Goal: Task Accomplishment & Management: Manage account settings

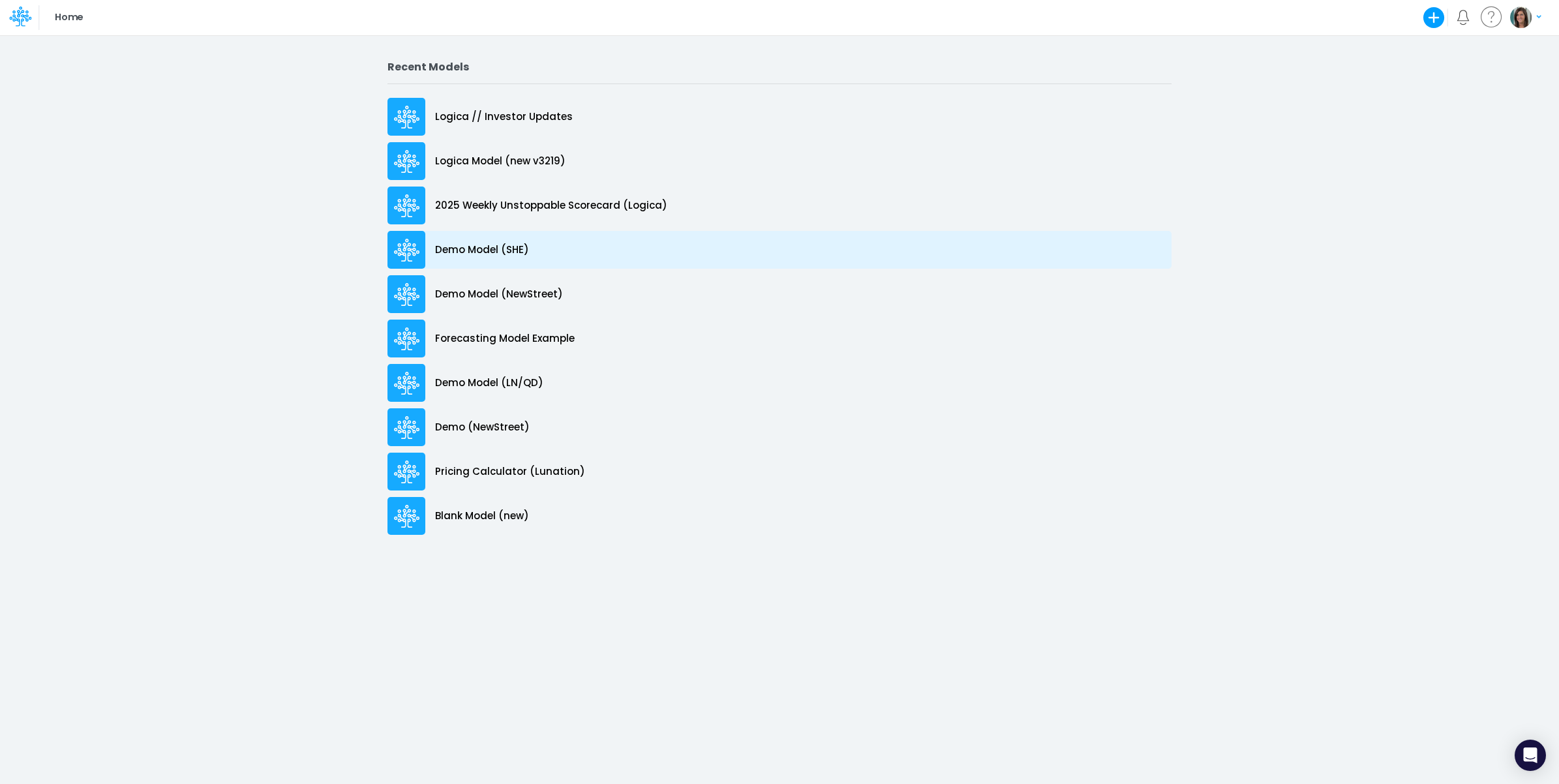
click at [596, 251] on div "Demo Model (SHE)" at bounding box center [780, 250] width 784 height 38
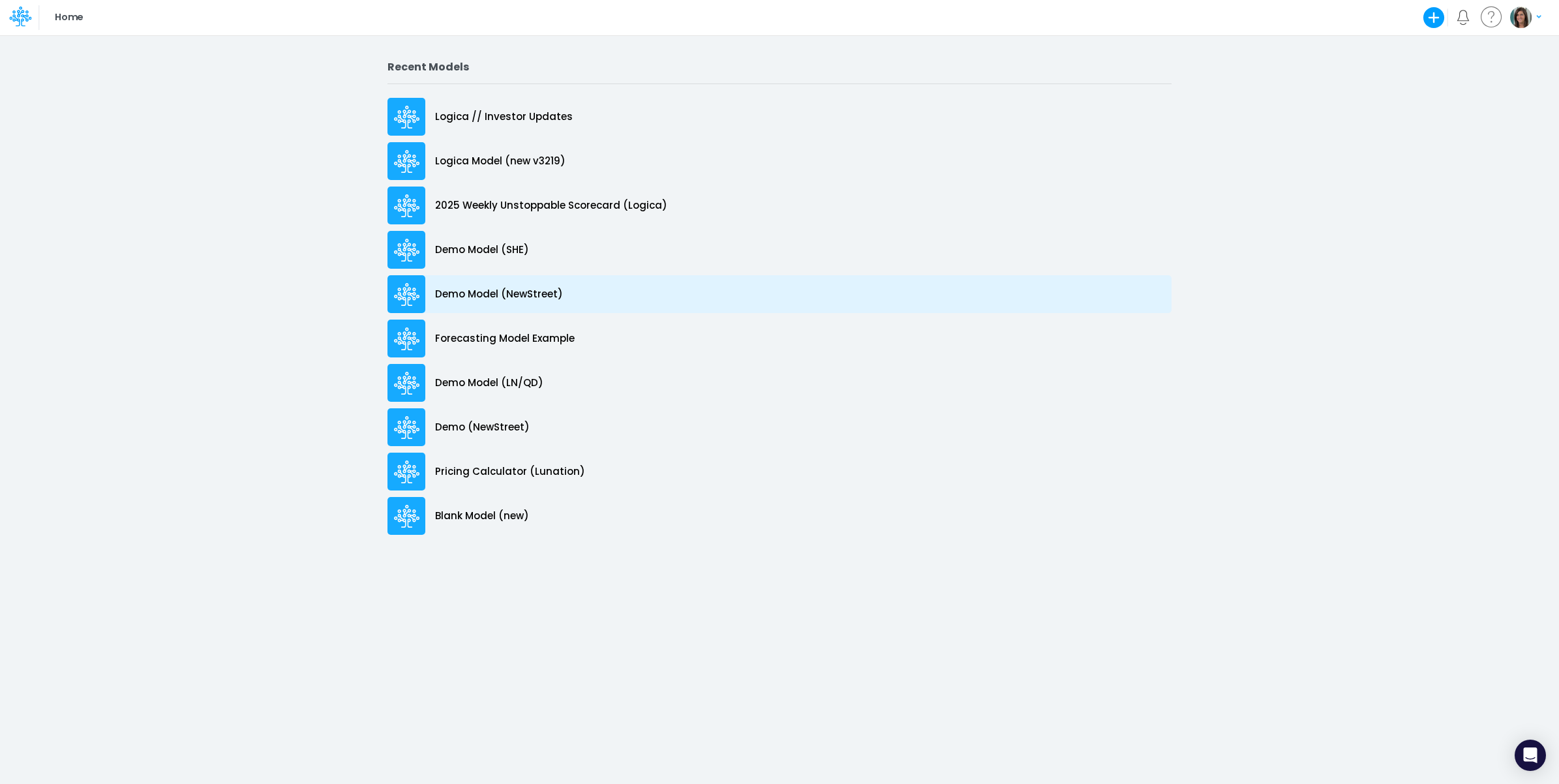
click at [588, 290] on div "Demo Model (NewStreet)" at bounding box center [780, 294] width 784 height 38
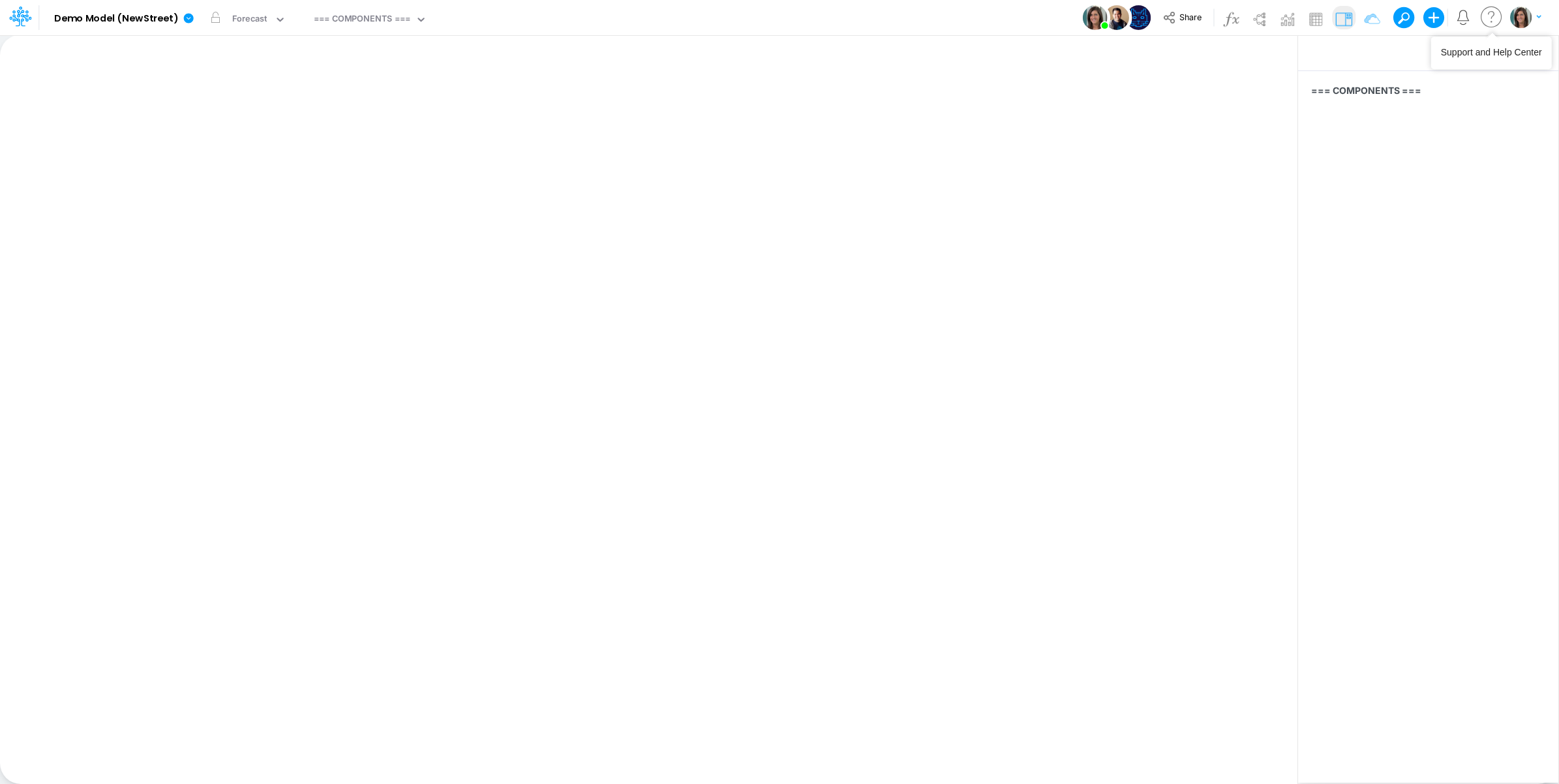
click at [1524, 15] on img "button" at bounding box center [1521, 17] width 22 height 22
click at [1440, 77] on button "Log out" at bounding box center [1472, 76] width 139 height 20
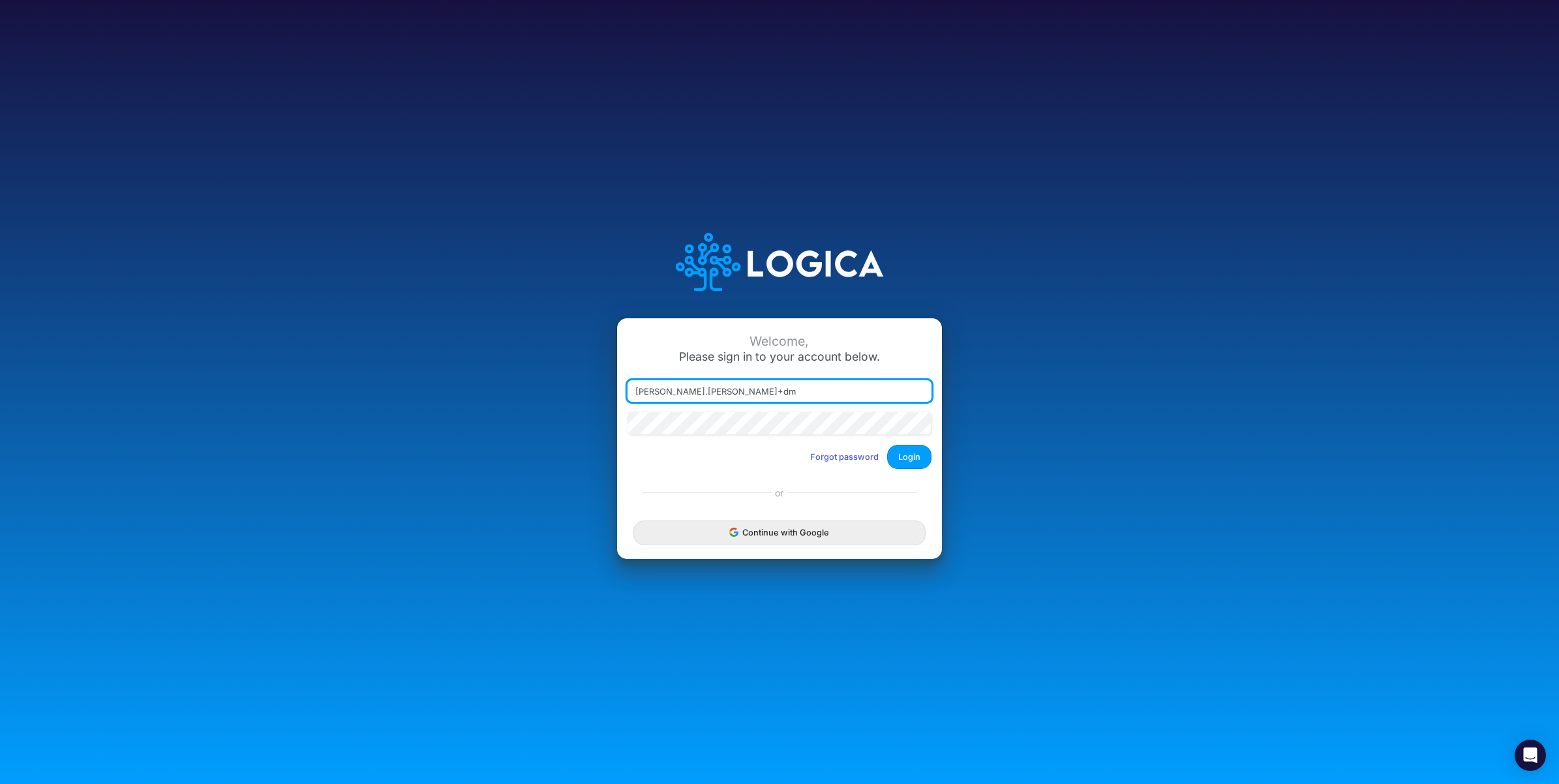
type input "carissa.castro+dm@logica.cloud"
click at [912, 458] on button "Login" at bounding box center [910, 457] width 45 height 24
